Goal: Transaction & Acquisition: Purchase product/service

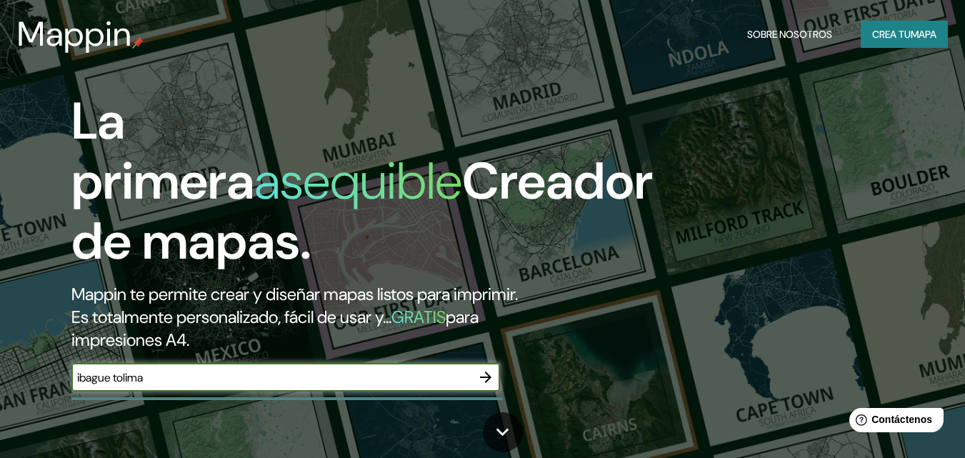
type input "ibague tolima"
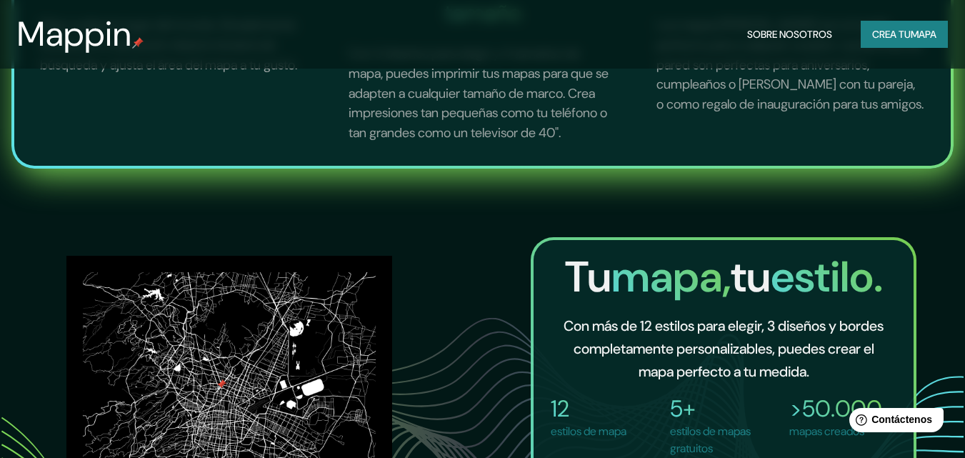
scroll to position [1000, 0]
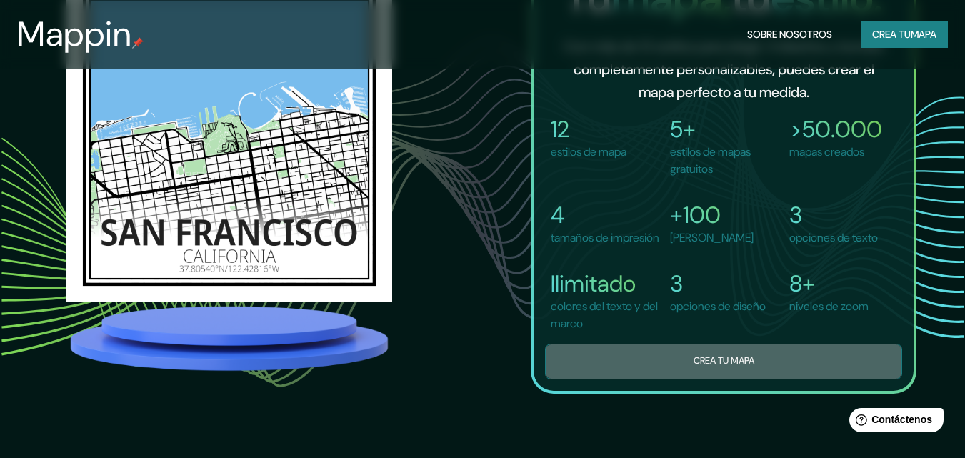
click at [574, 379] on button "Crea tu mapa" at bounding box center [723, 361] width 357 height 35
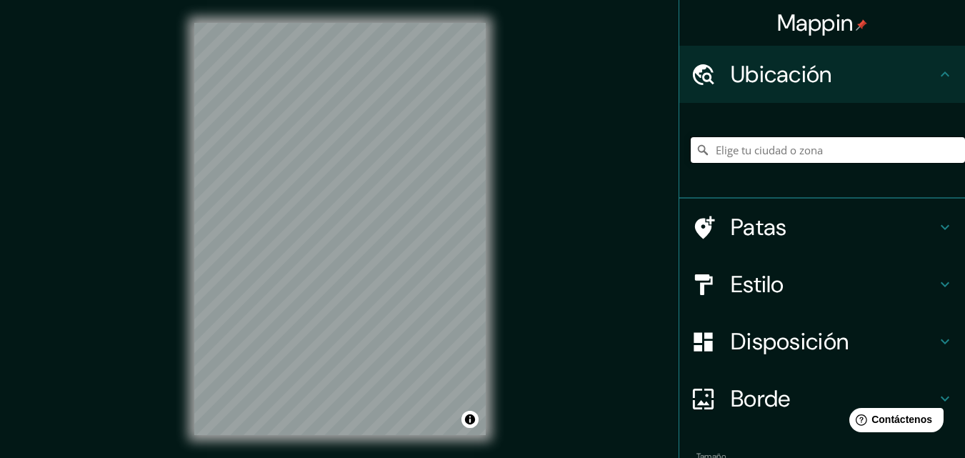
click at [740, 148] on input "Elige tu ciudad o zona" at bounding box center [828, 150] width 274 height 26
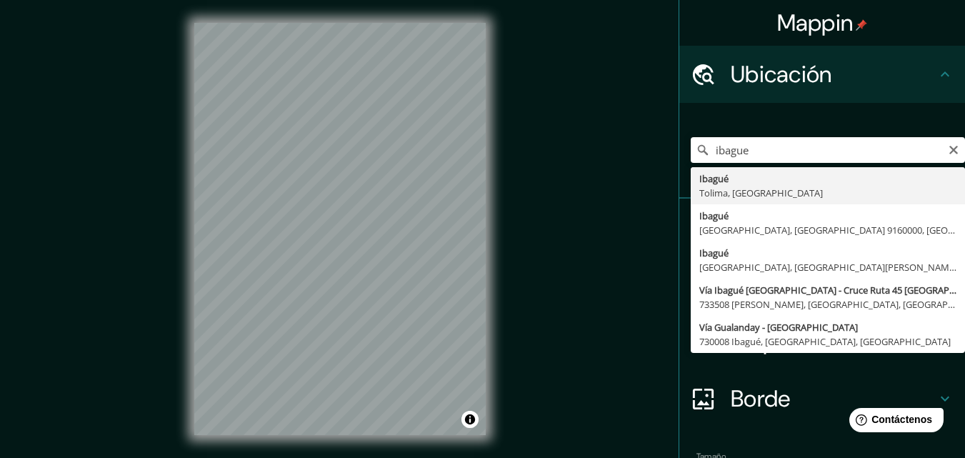
type input "Ibagué, [GEOGRAPHIC_DATA], [GEOGRAPHIC_DATA]"
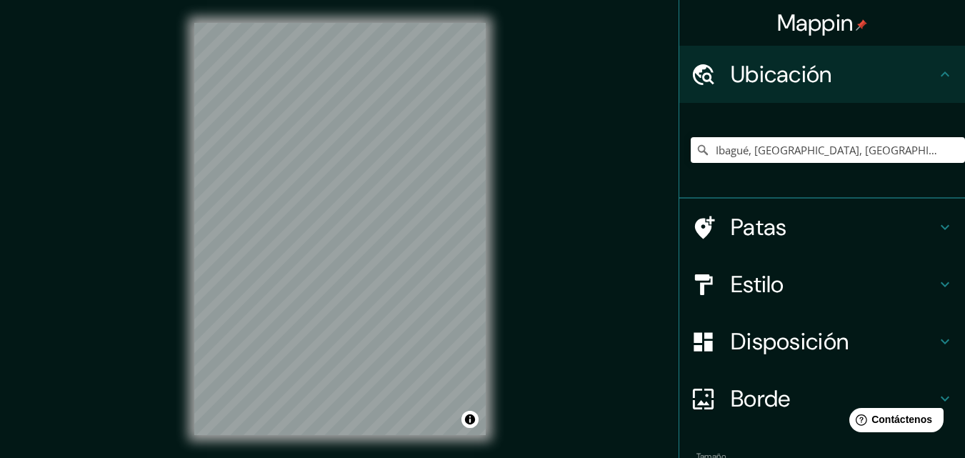
click at [943, 221] on div "Patas" at bounding box center [822, 227] width 286 height 57
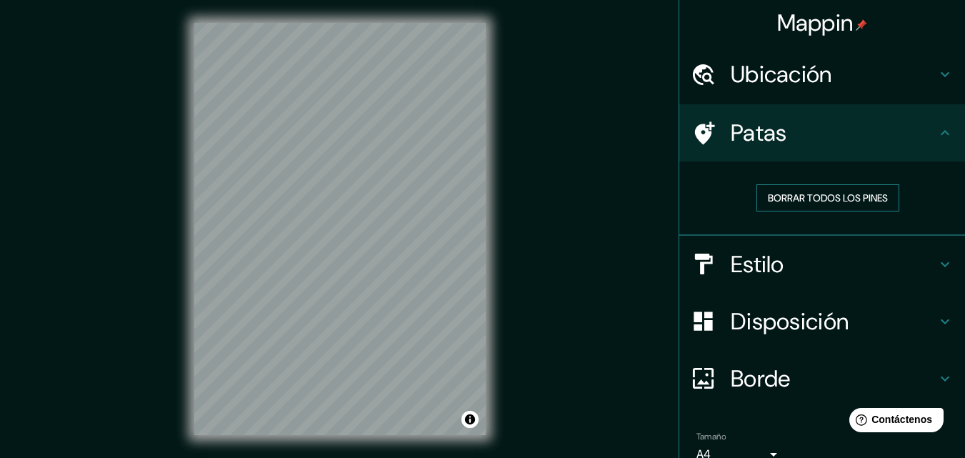
click at [879, 203] on font "Borrar todos los pines" at bounding box center [828, 197] width 120 height 13
click at [936, 258] on icon at bounding box center [944, 264] width 17 height 17
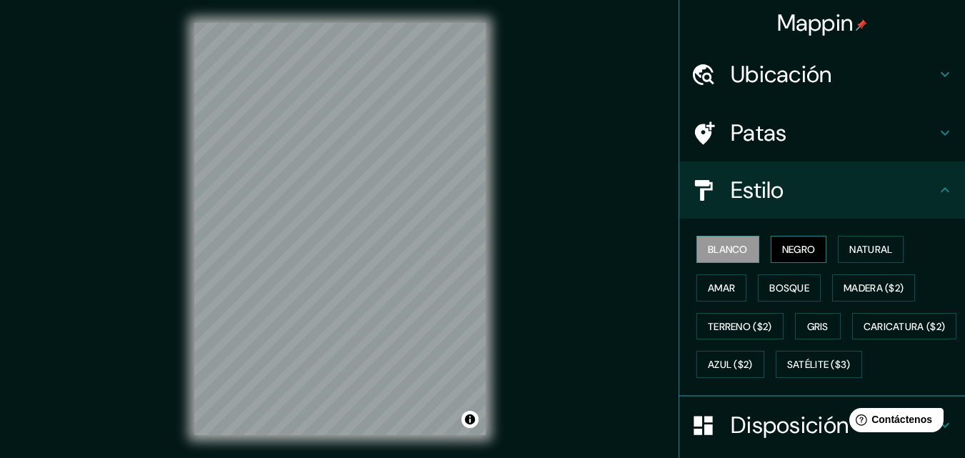
click at [809, 247] on button "Negro" at bounding box center [799, 249] width 56 height 27
click at [857, 254] on font "Natural" at bounding box center [870, 249] width 43 height 13
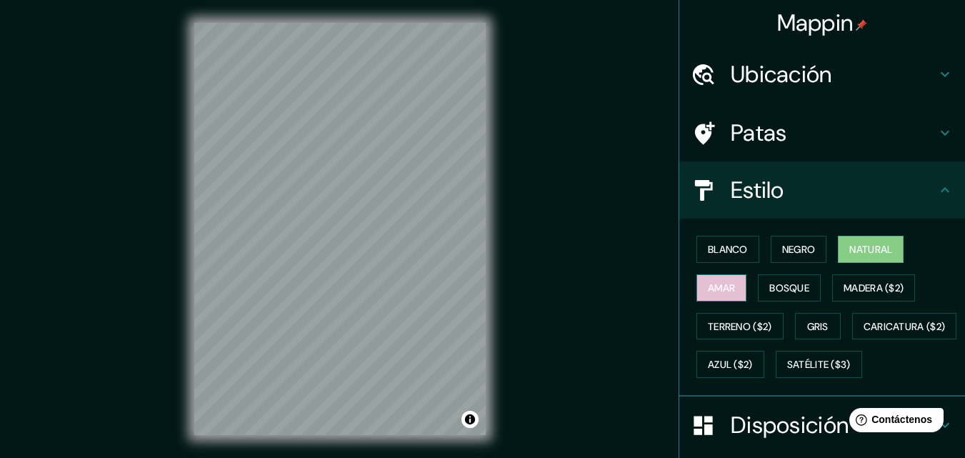
click at [728, 285] on button "Amar" at bounding box center [721, 287] width 50 height 27
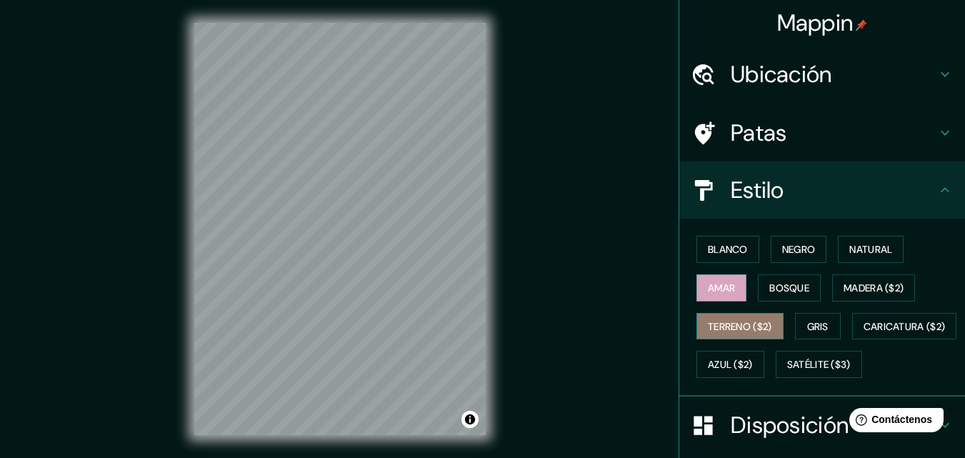
click at [722, 323] on font "Terreno ($2)" at bounding box center [740, 326] width 64 height 13
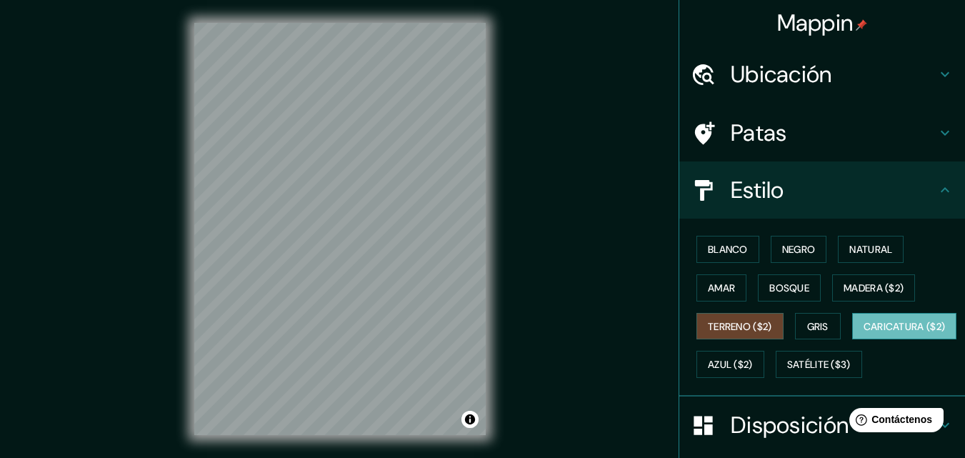
click at [864, 336] on font "Caricatura ($2)" at bounding box center [905, 326] width 82 height 19
click at [807, 329] on font "Gris" at bounding box center [817, 326] width 21 height 13
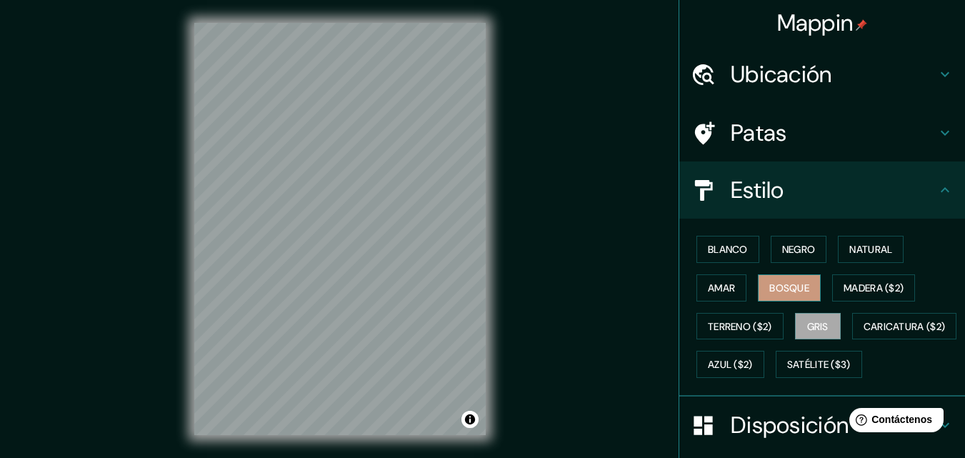
click at [810, 286] on button "Bosque" at bounding box center [789, 287] width 63 height 27
click at [725, 287] on font "Amar" at bounding box center [721, 287] width 27 height 13
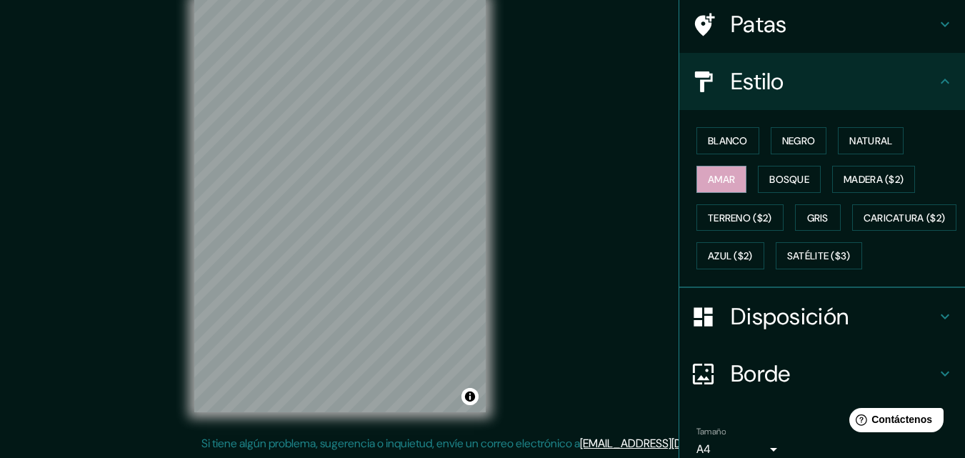
scroll to position [211, 0]
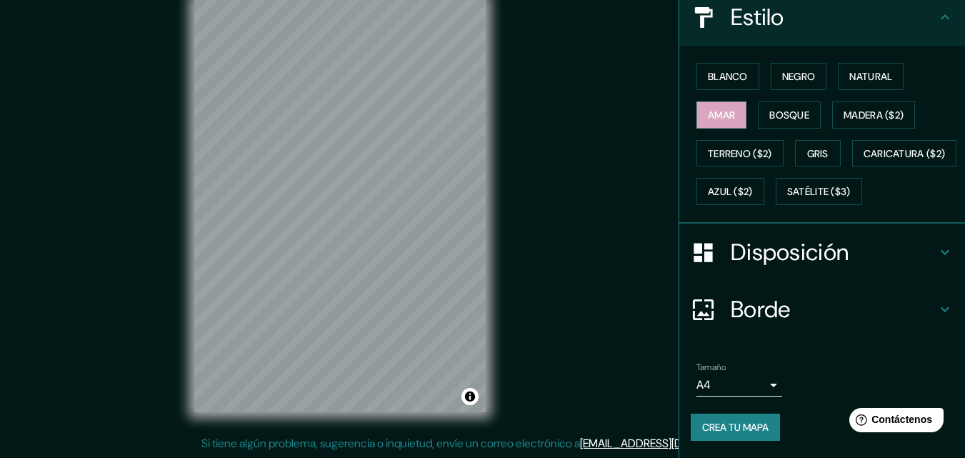
click at [941, 254] on icon at bounding box center [945, 252] width 9 height 5
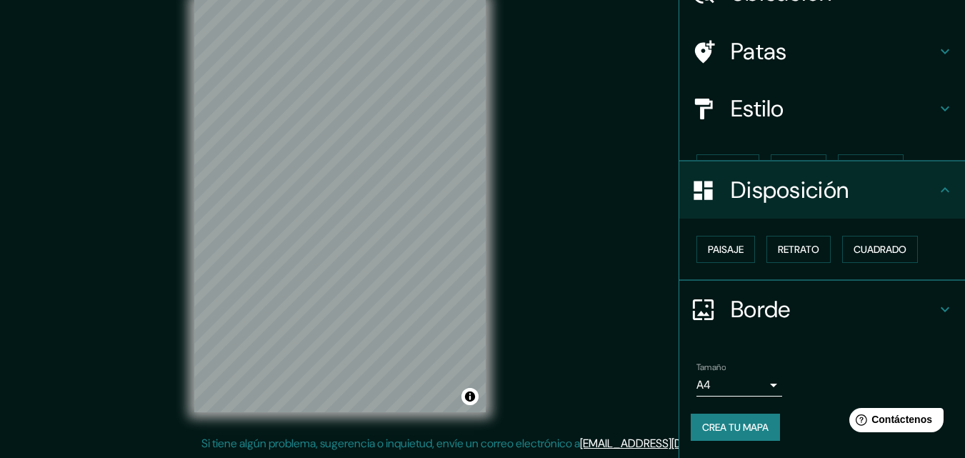
scroll to position [57, 0]
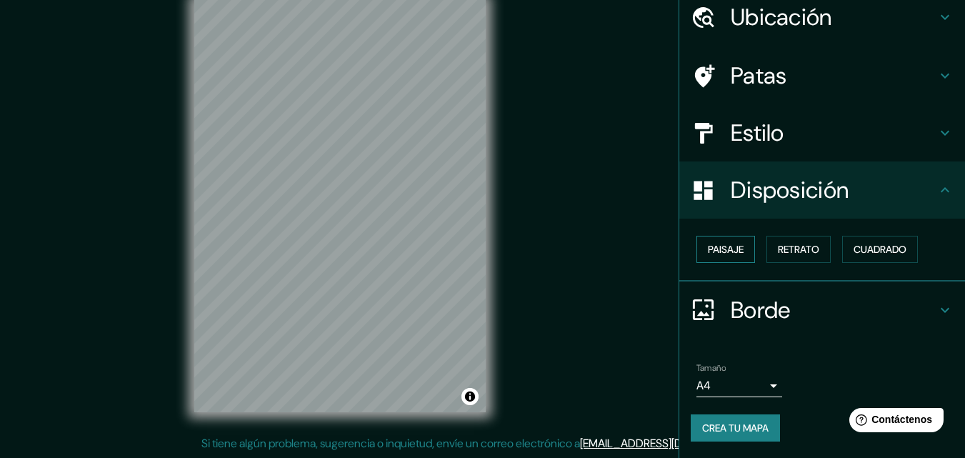
click at [739, 250] on button "Paisaje" at bounding box center [725, 249] width 59 height 27
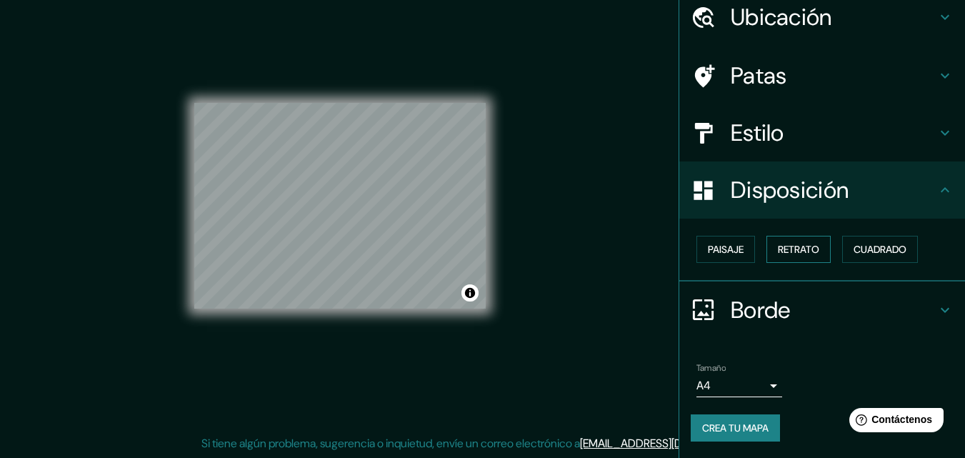
click at [778, 247] on font "Retrato" at bounding box center [798, 249] width 41 height 13
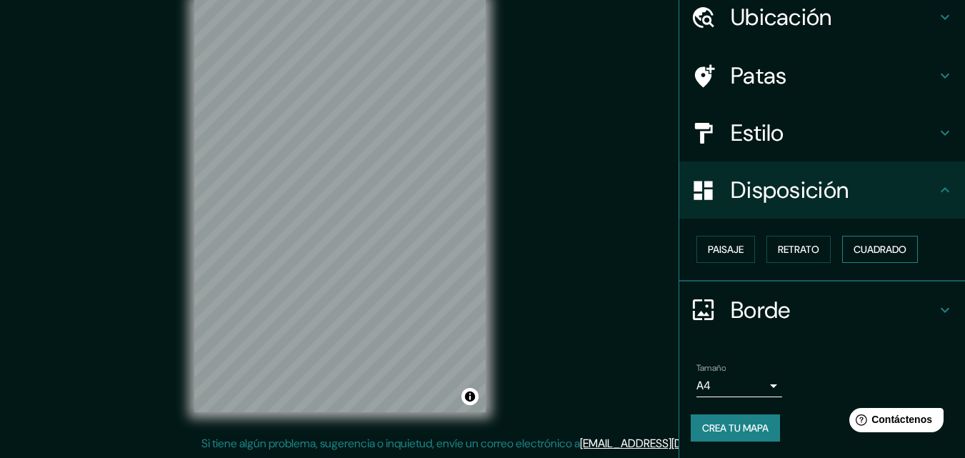
click at [875, 255] on font "Cuadrado" at bounding box center [880, 249] width 53 height 13
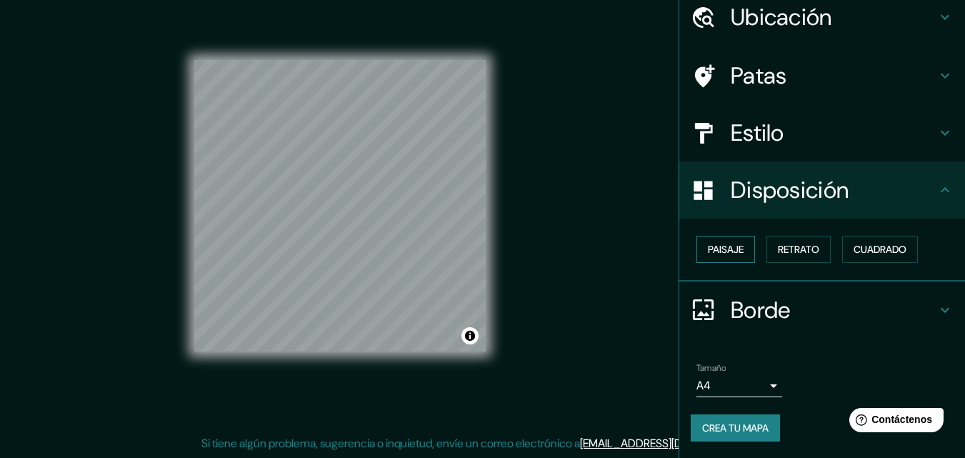
click at [718, 248] on font "Paisaje" at bounding box center [726, 249] width 36 height 13
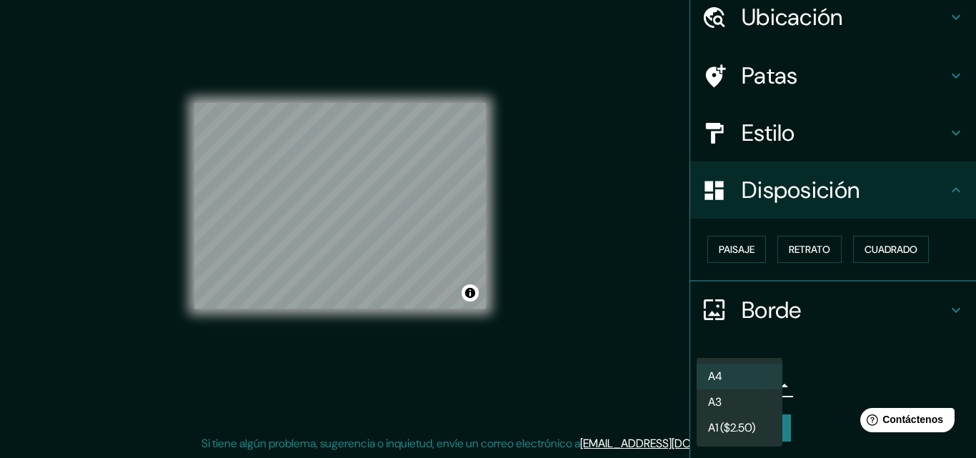
click at [767, 385] on body "Mappin Ubicación Ibagué, Tolima, Colombia Patas Estilo Disposición Paisaje Retr…" at bounding box center [488, 206] width 976 height 458
click at [752, 400] on li "A3" at bounding box center [739, 403] width 86 height 26
click at [751, 387] on body "Mappin Ubicación Ibagué, Tolima, Colombia Patas Estilo Disposición Paisaje Retr…" at bounding box center [488, 206] width 976 height 458
click at [746, 372] on li "A4" at bounding box center [739, 377] width 86 height 26
type input "single"
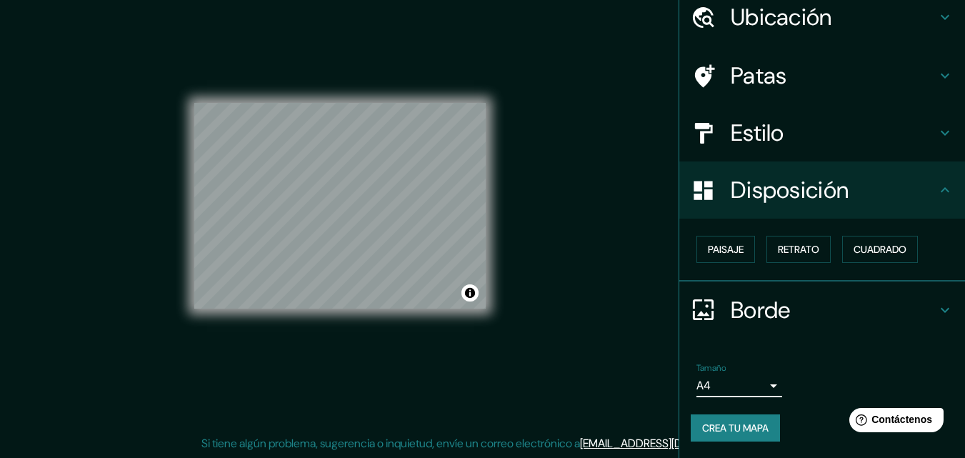
click at [880, 139] on h4 "Estilo" at bounding box center [834, 133] width 206 height 29
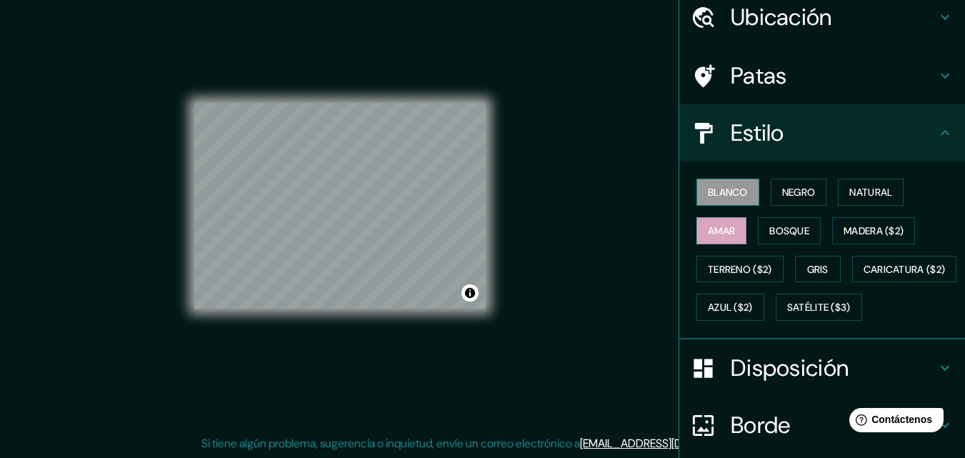
click at [736, 200] on font "Blanco" at bounding box center [728, 192] width 40 height 19
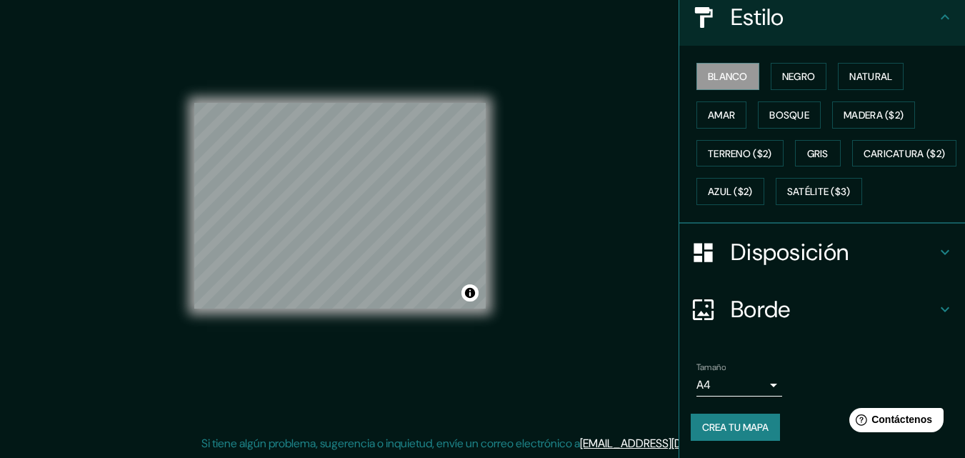
scroll to position [211, 0]
click at [749, 429] on font "Crea tu mapa" at bounding box center [735, 427] width 66 height 13
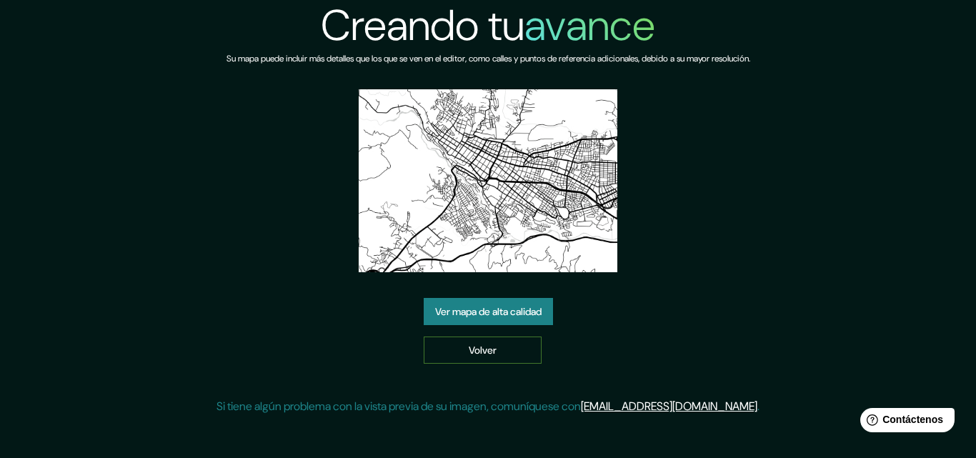
click at [510, 352] on link "Volver" at bounding box center [483, 349] width 118 height 27
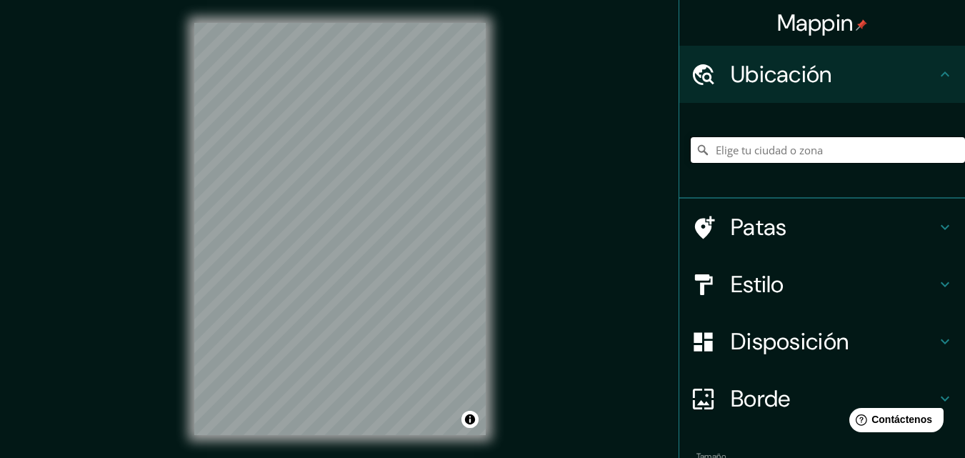
click at [752, 149] on input "Elige tu ciudad o zona" at bounding box center [828, 150] width 274 height 26
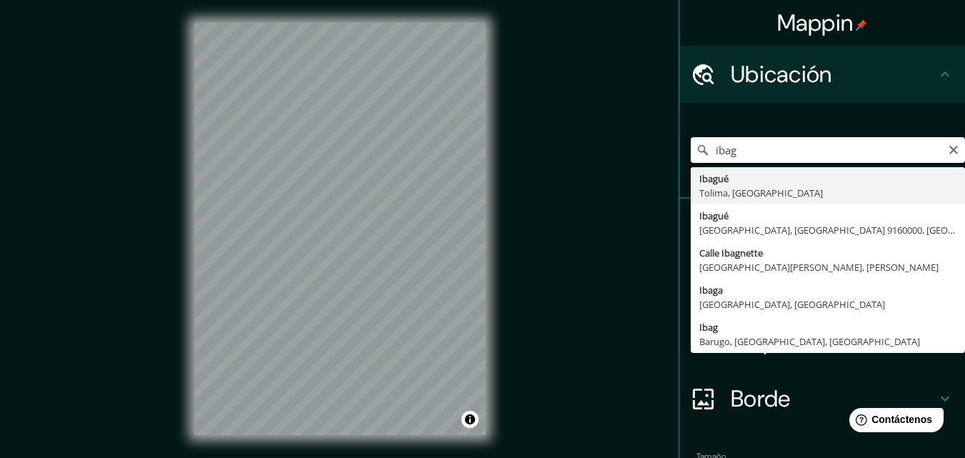
type input "Ibagué, [GEOGRAPHIC_DATA], [GEOGRAPHIC_DATA]"
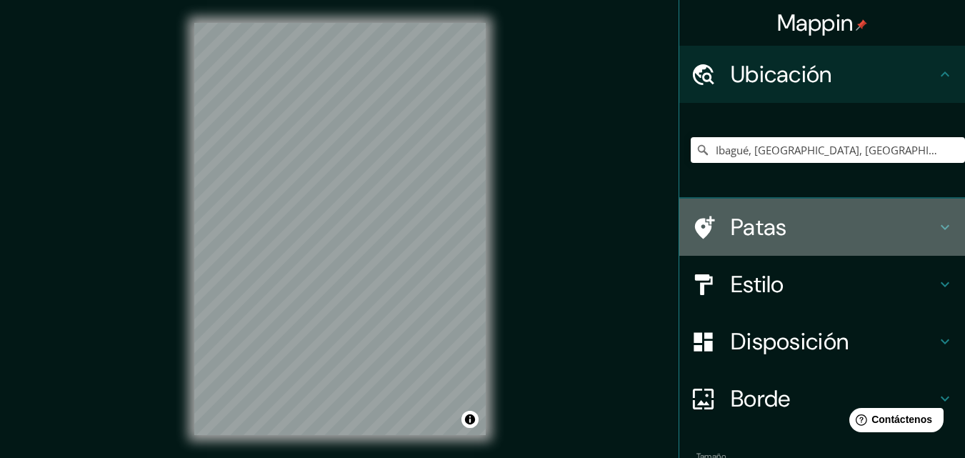
click at [881, 232] on h4 "Patas" at bounding box center [834, 227] width 206 height 29
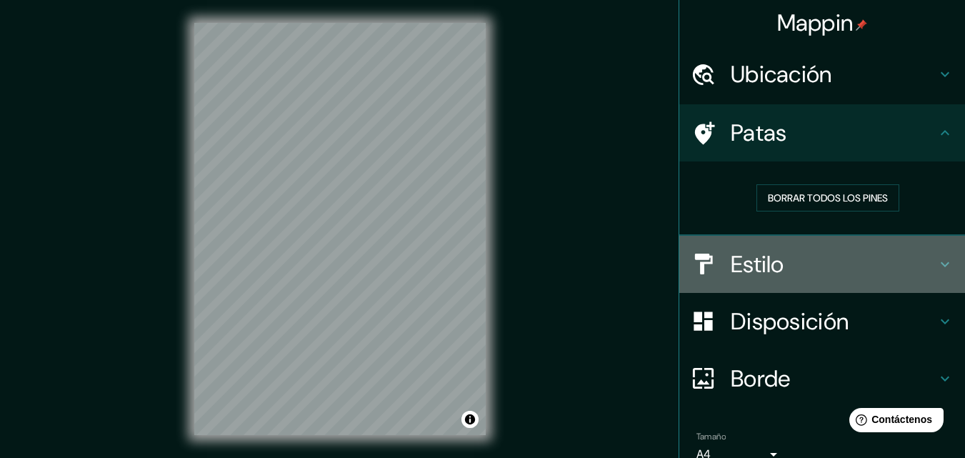
click at [875, 266] on h4 "Estilo" at bounding box center [834, 264] width 206 height 29
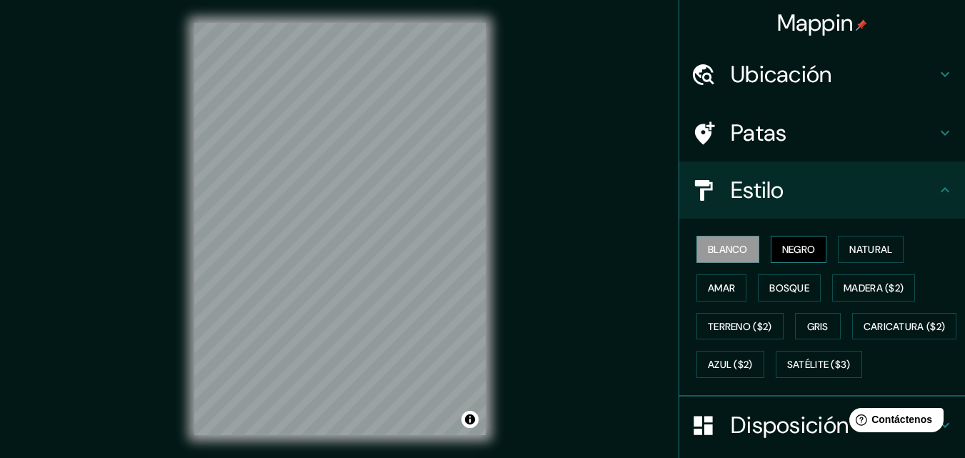
click at [802, 247] on font "Negro" at bounding box center [799, 249] width 34 height 13
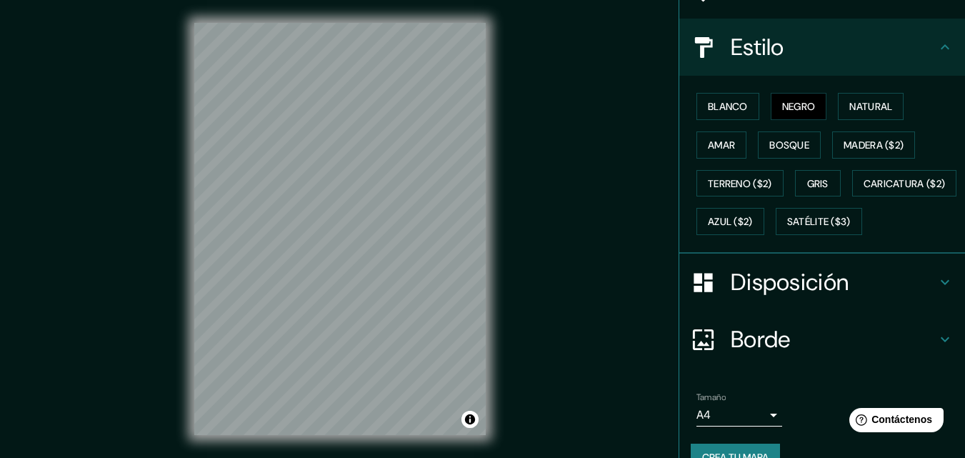
scroll to position [211, 0]
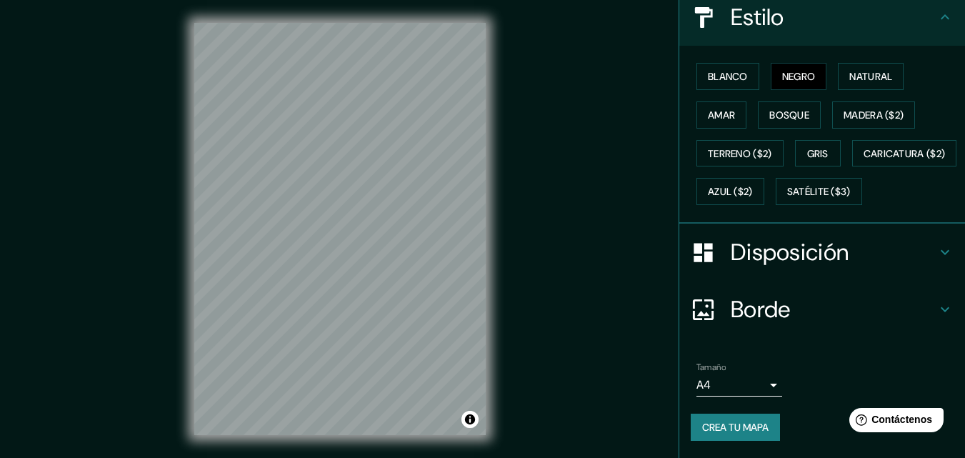
click at [849, 258] on h4 "Disposición" at bounding box center [834, 252] width 206 height 29
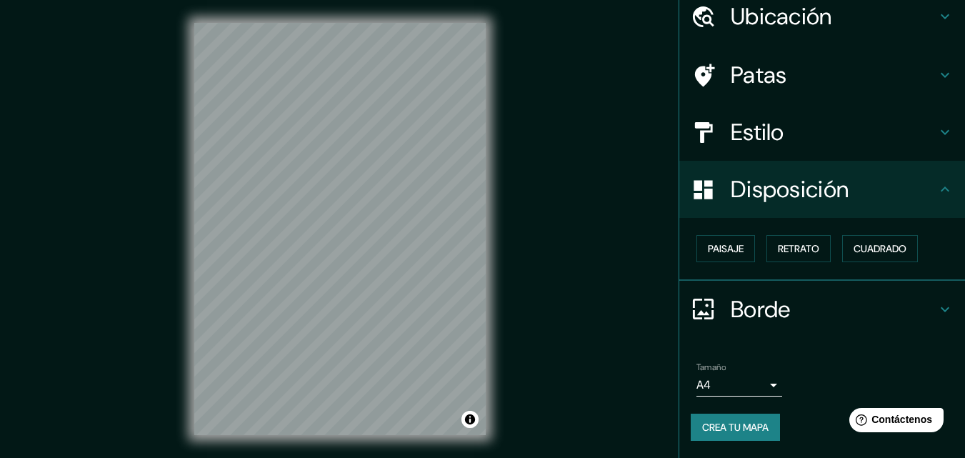
scroll to position [57, 0]
click at [739, 254] on button "Paisaje" at bounding box center [725, 249] width 59 height 27
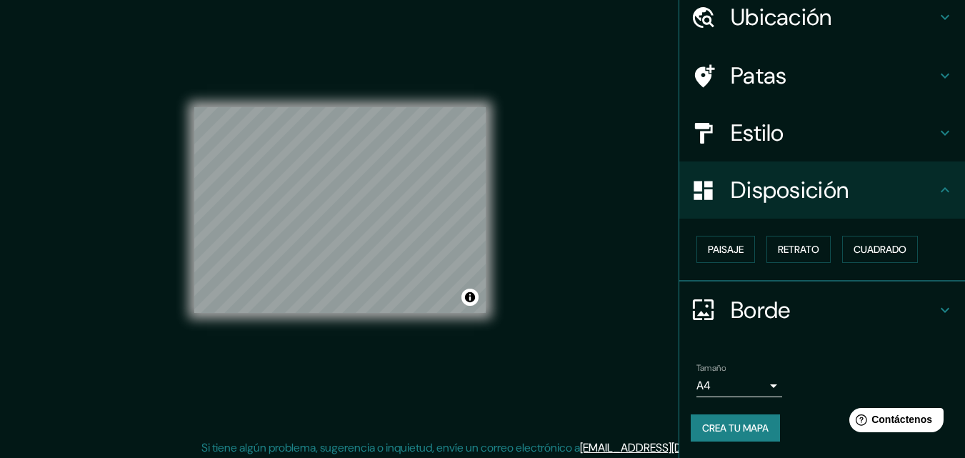
scroll to position [23, 0]
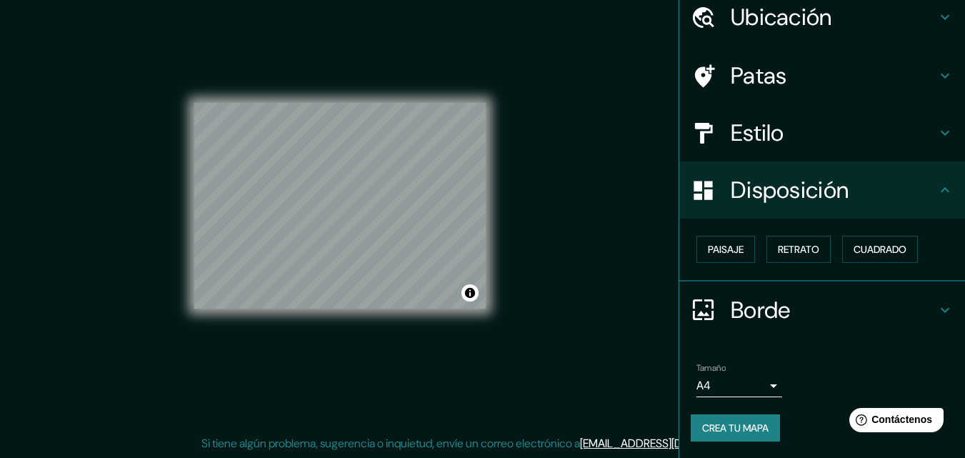
click at [730, 426] on font "Crea tu mapa" at bounding box center [735, 427] width 66 height 13
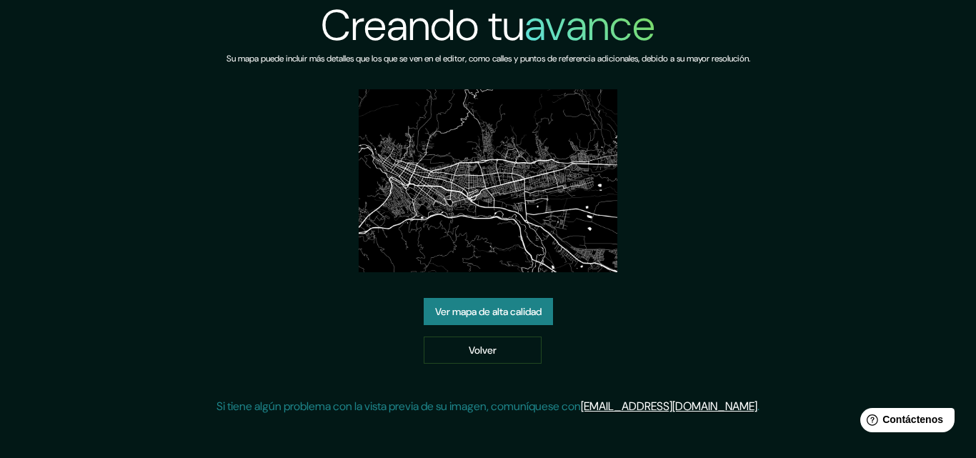
click at [504, 309] on font "Ver mapa de alta calidad" at bounding box center [488, 312] width 106 height 13
